Goal: Transaction & Acquisition: Purchase product/service

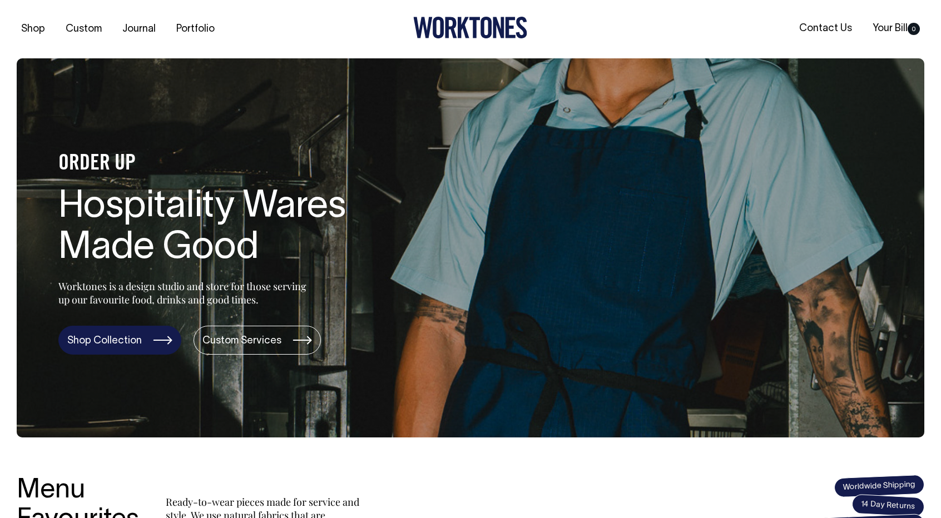
click at [91, 353] on link "Shop Collection" at bounding box center [119, 340] width 123 height 29
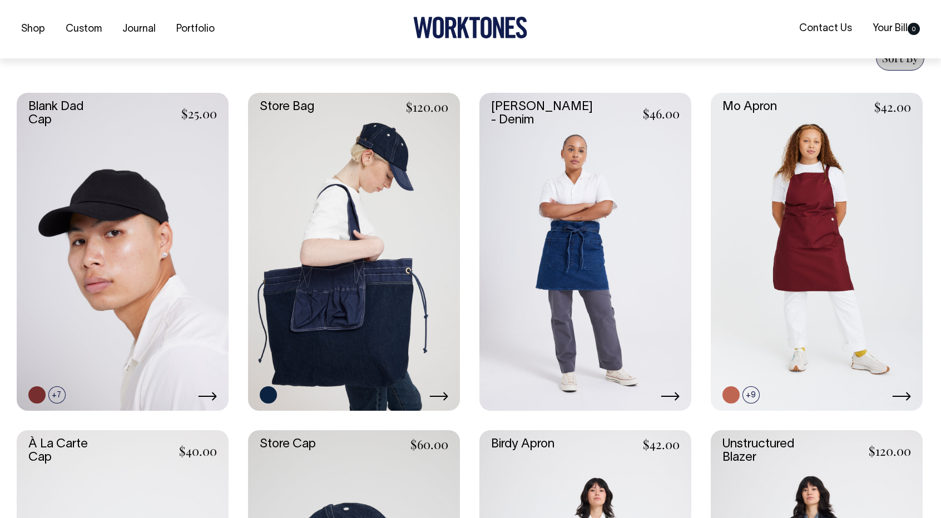
scroll to position [445, 0]
click at [267, 366] on link at bounding box center [354, 251] width 212 height 318
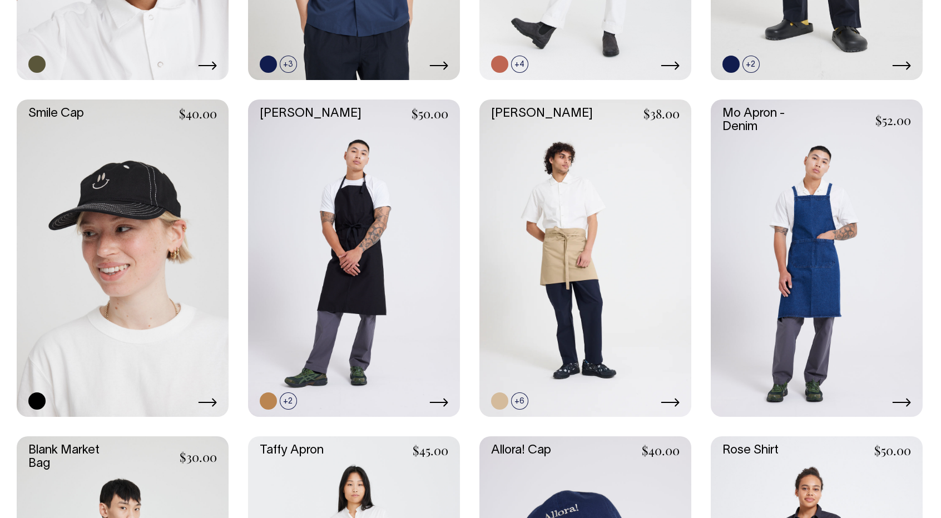
scroll to position [1450, 0]
click at [289, 401] on link at bounding box center [288, 401] width 17 height 17
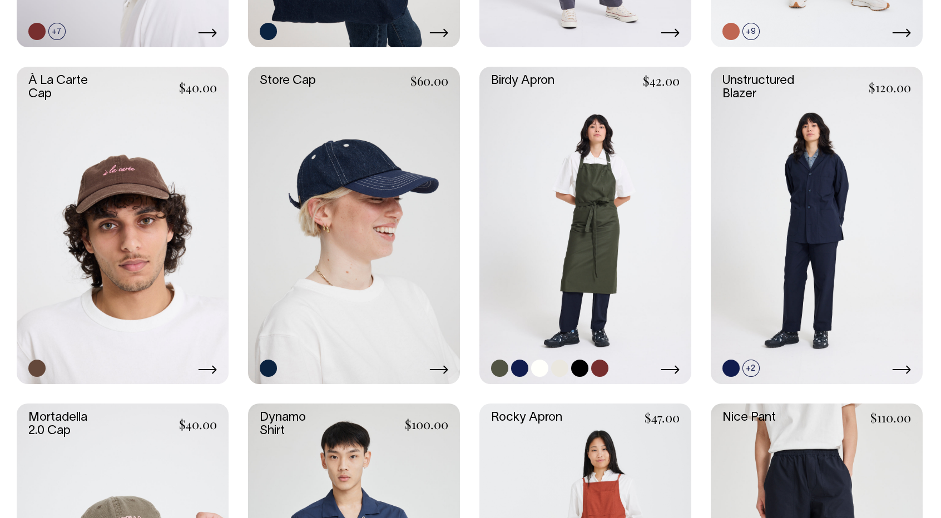
scroll to position [808, 0]
click at [520, 367] on link at bounding box center [519, 368] width 17 height 17
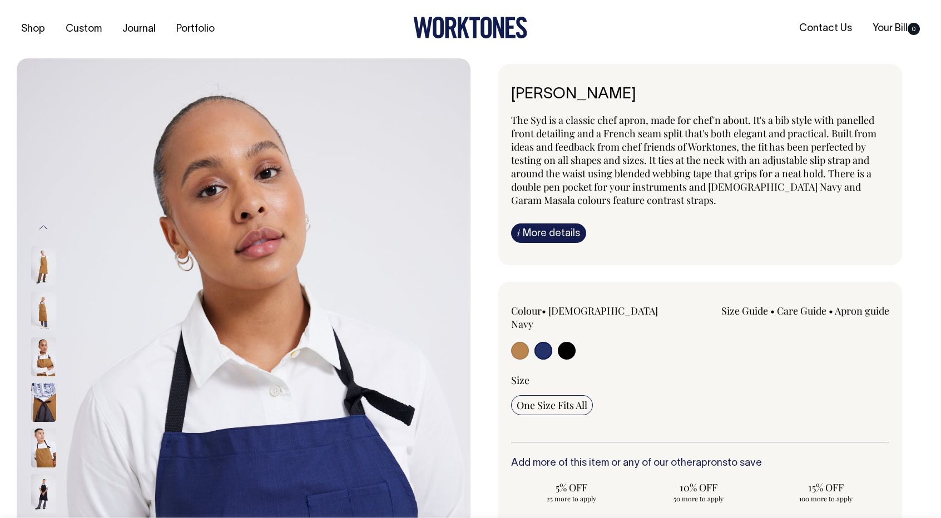
select select "[DEMOGRAPHIC_DATA] Navy"
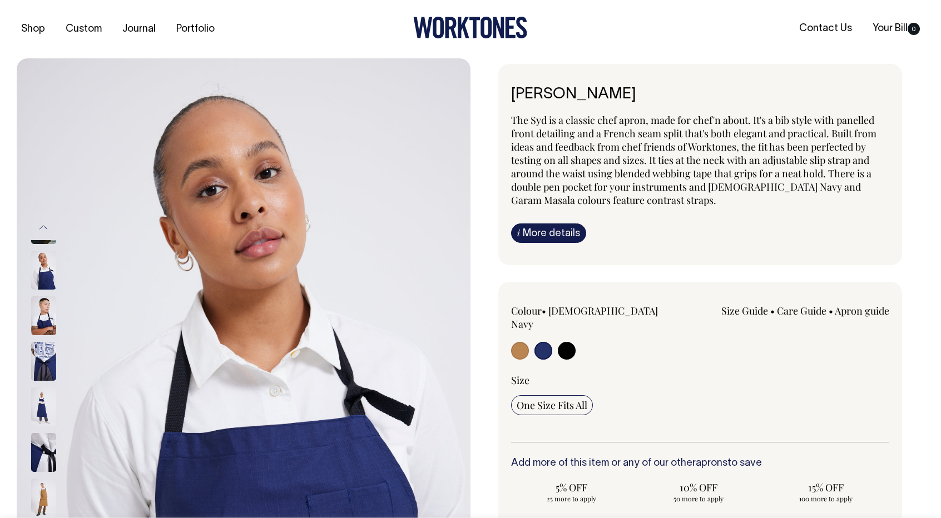
click at [289, 401] on img at bounding box center [244, 398] width 454 height 681
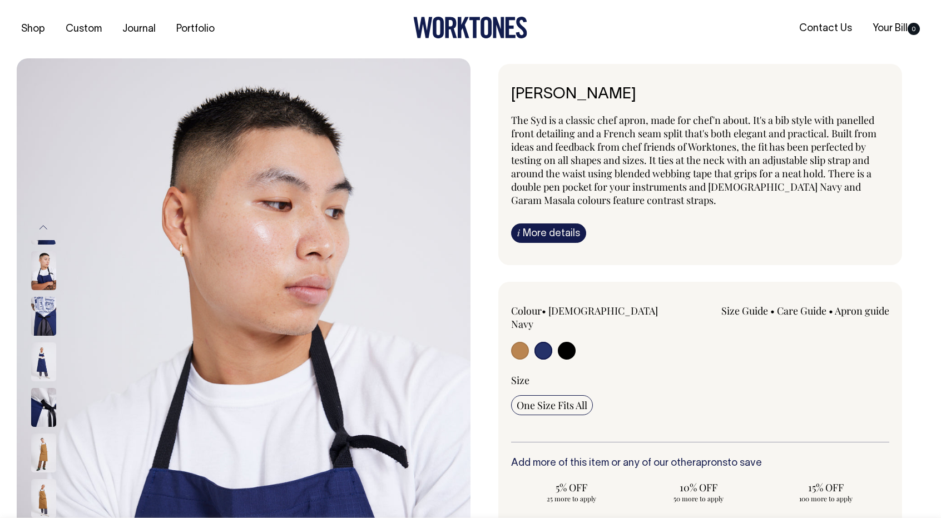
drag, startPoint x: 46, startPoint y: 281, endPoint x: 46, endPoint y: 265, distance: 15.6
click at [46, 265] on img at bounding box center [43, 270] width 25 height 39
click at [46, 265] on img at bounding box center [43, 255] width 25 height 39
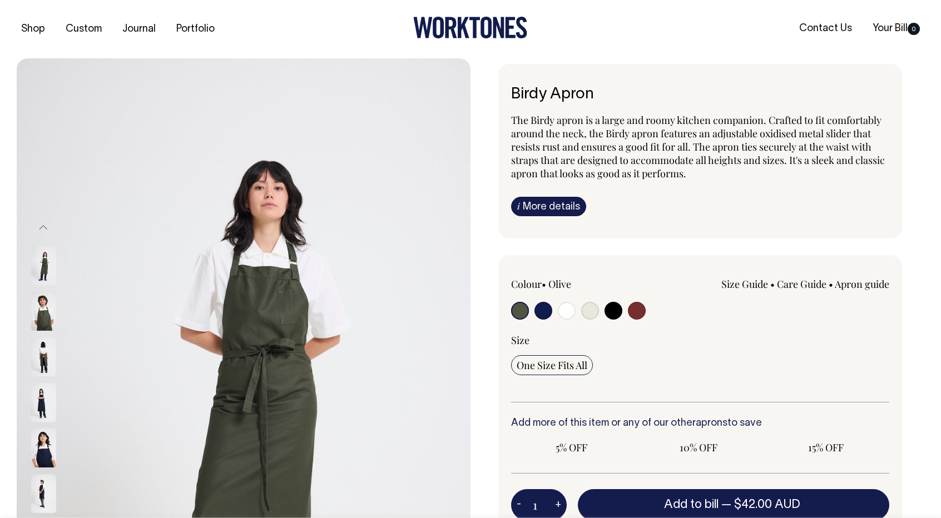
radio input "true"
select select "Dark Navy"
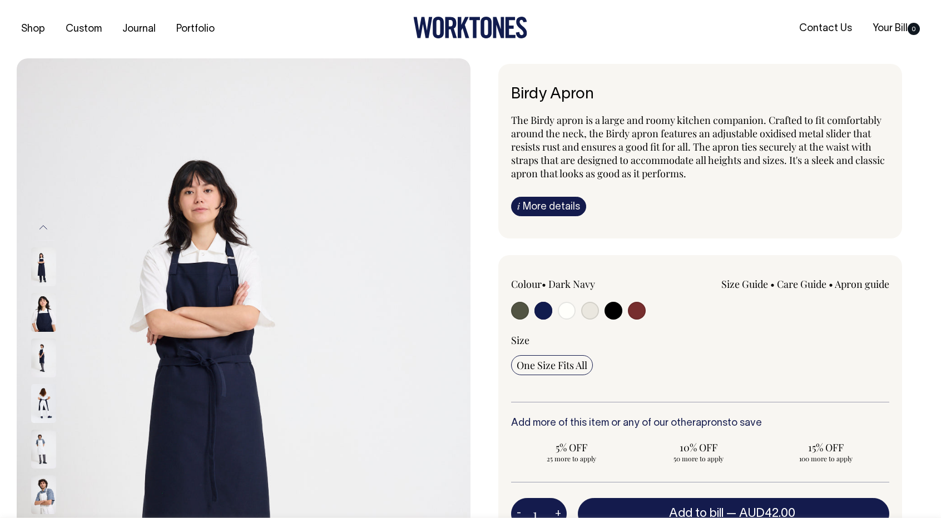
click at [543, 302] on input "radio" at bounding box center [543, 311] width 18 height 18
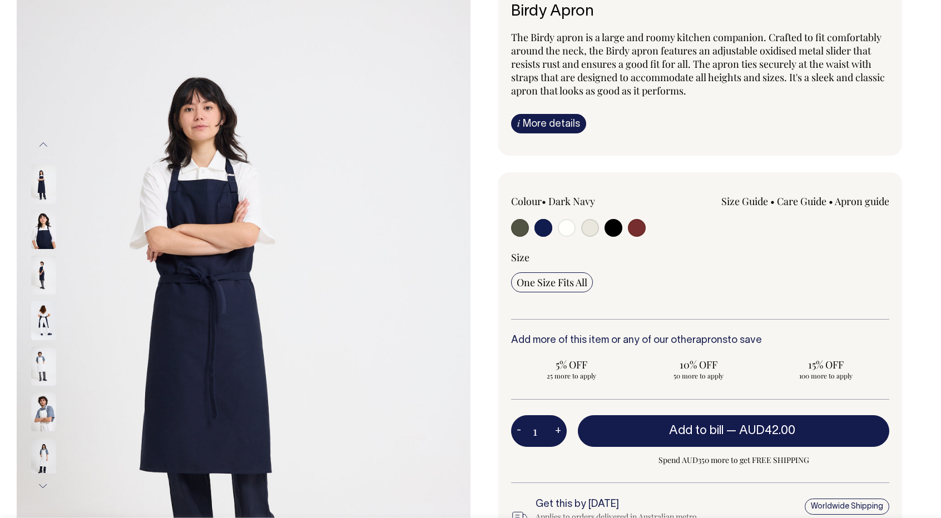
scroll to position [83, 0]
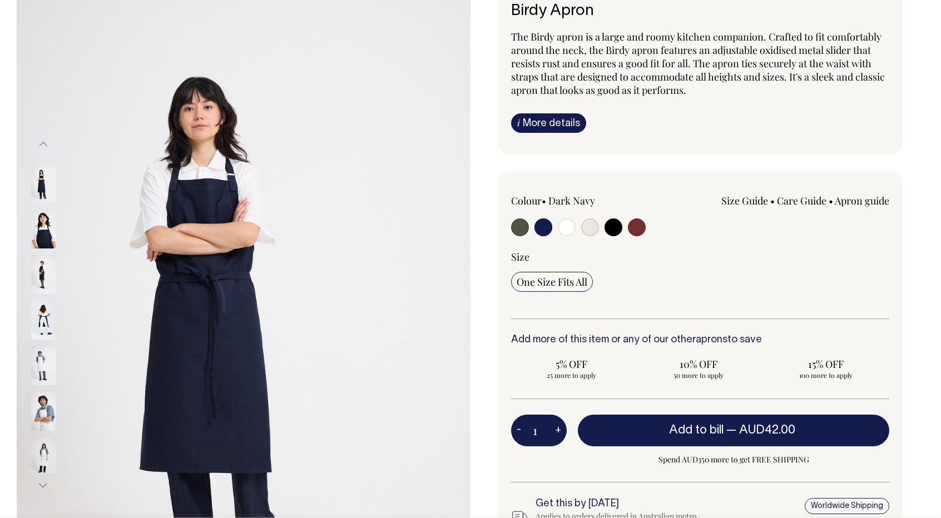
click at [557, 424] on button "+" at bounding box center [557, 431] width 17 height 22
type input "2"
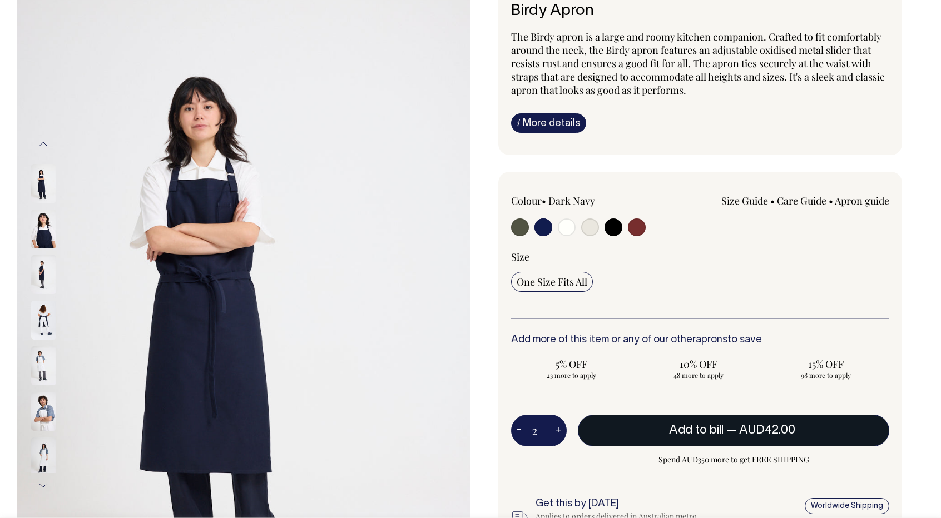
click at [633, 434] on button "Add to bill — AUD42.00" at bounding box center [733, 430] width 311 height 31
type input "1"
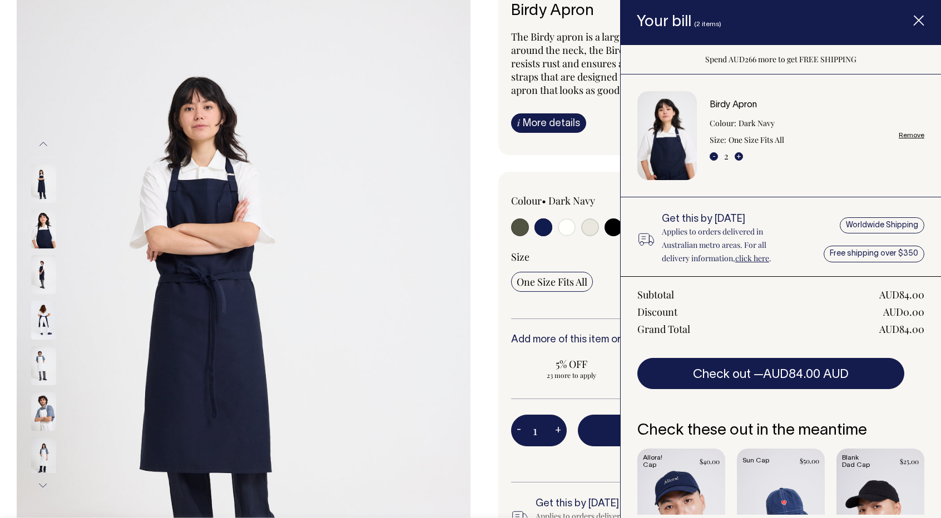
click at [914, 24] on icon "Item added to your cart" at bounding box center [918, 21] width 11 height 11
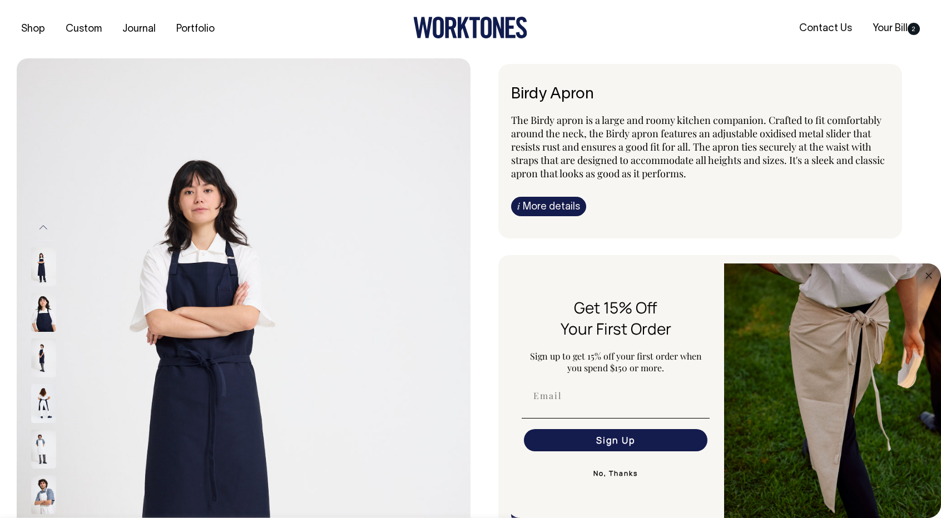
scroll to position [0, 0]
